Goal: Communication & Community: Answer question/provide support

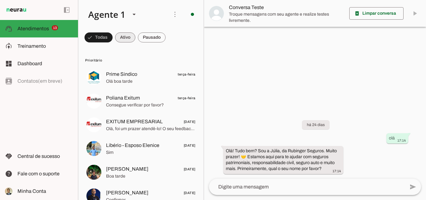
click at [126, 36] on span at bounding box center [125, 37] width 20 height 15
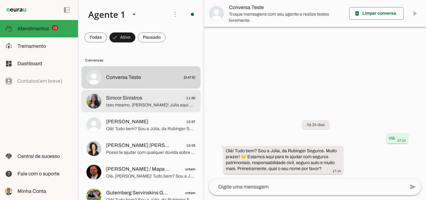
click at [139, 103] on span "Isso mesmo, [PERSON_NAME]! Júlia aqui da Rubinger Seguros. Vou iniciar a ligaçã…" at bounding box center [150, 105] width 89 height 6
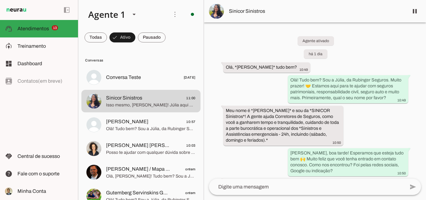
click at [369, 60] on div "Agente ativado há 1 dia Olá, *[PERSON_NAME]* tudo bem? 10:49 Olá! Tudo bem? Sou…" at bounding box center [315, 100] width 222 height 156
click at [413, 12] on span at bounding box center [414, 11] width 15 height 15
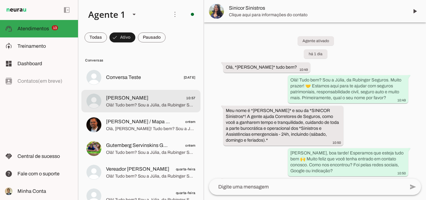
click at [176, 101] on span "[PERSON_NAME] 10:57" at bounding box center [150, 98] width 89 height 8
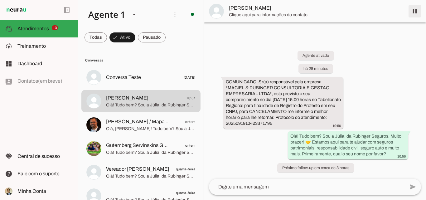
click at [416, 11] on span at bounding box center [414, 11] width 15 height 15
